Goal: Find specific page/section: Find specific page/section

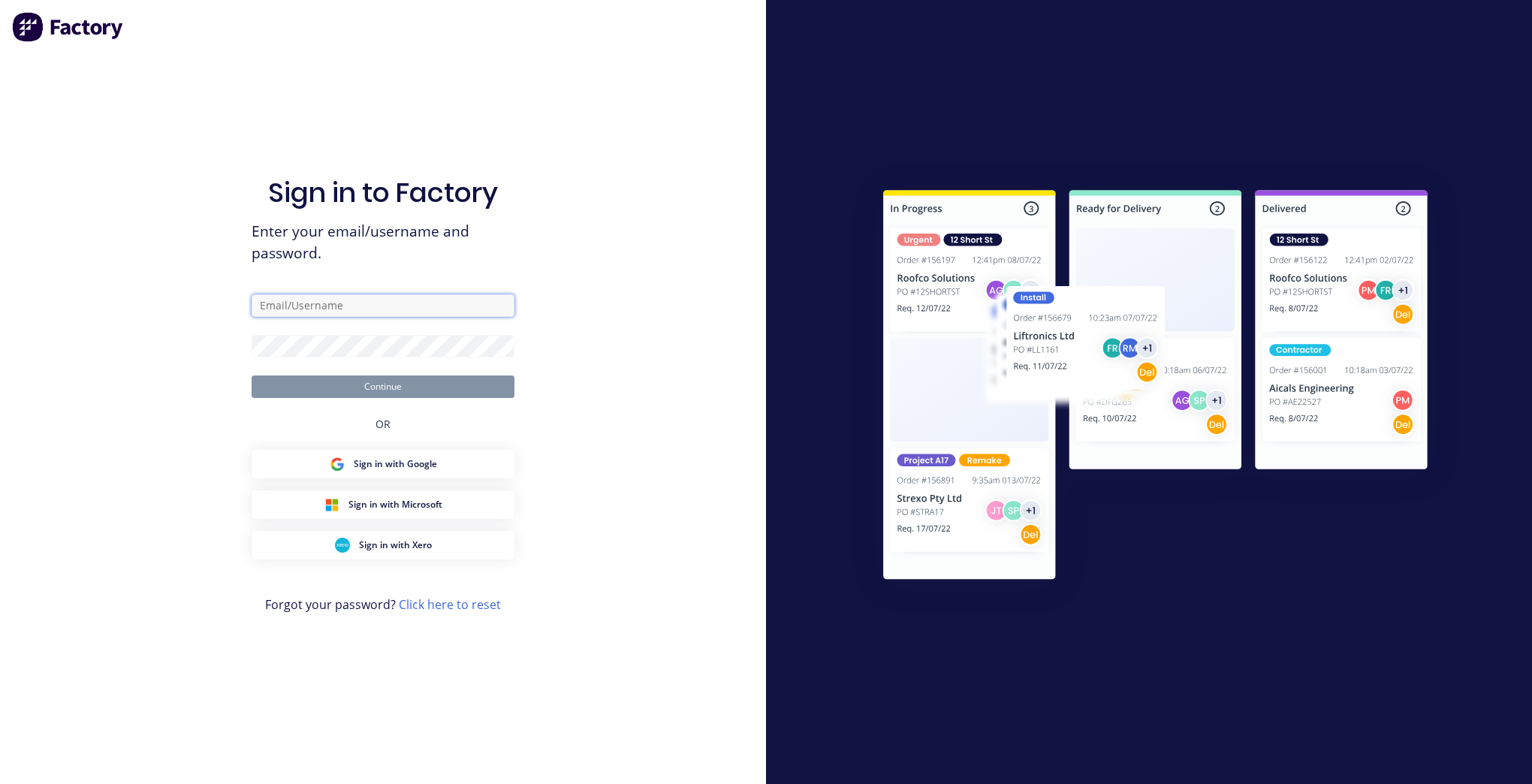
click at [261, 303] on input "text" at bounding box center [383, 305] width 263 height 22
type input "[EMAIL_ADDRESS][DOMAIN_NAME]"
click at [252, 375] on button "Continue" at bounding box center [383, 386] width 263 height 22
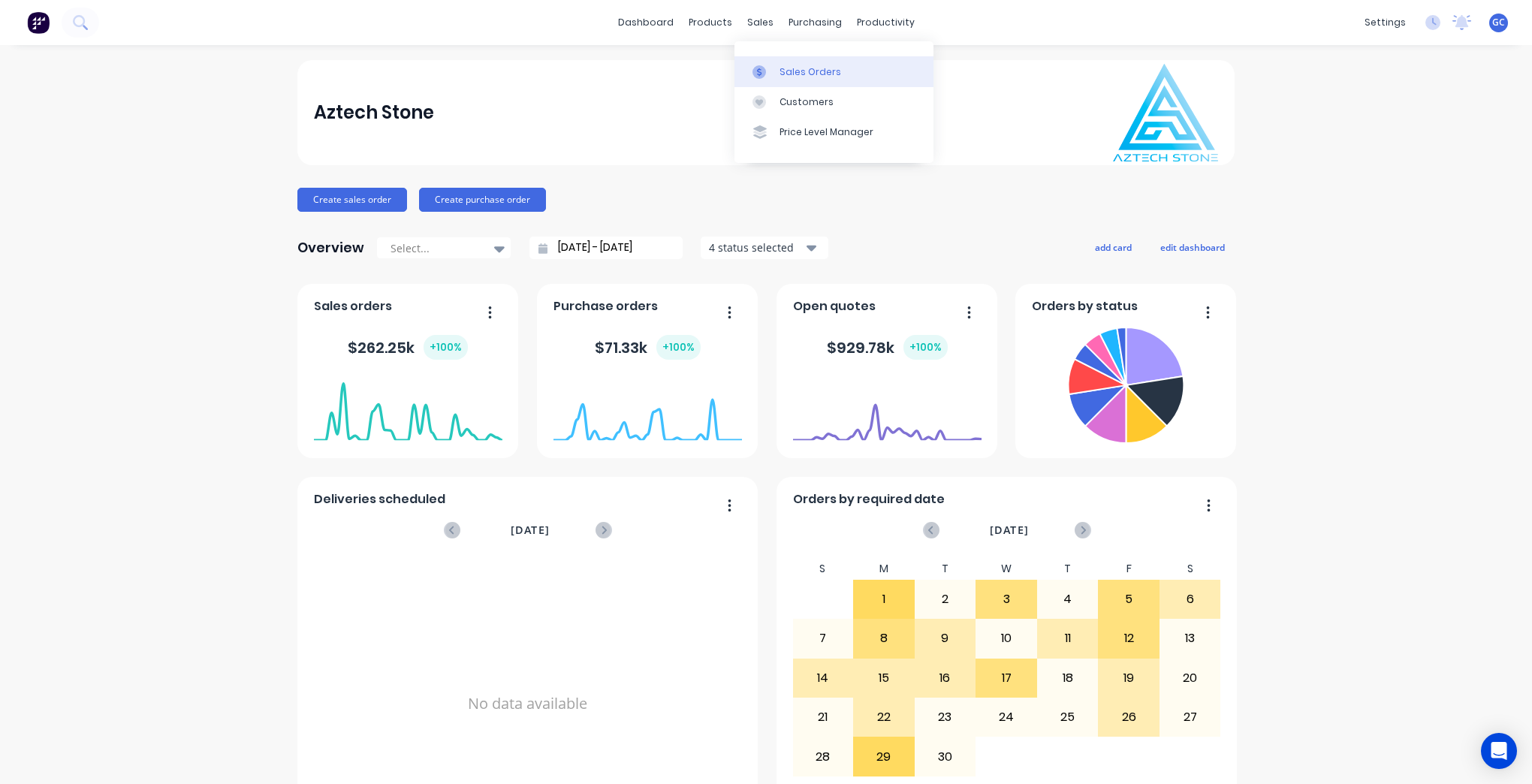
click at [802, 69] on div "Sales Orders" at bounding box center [810, 72] width 61 height 13
